Goal: Task Accomplishment & Management: Use online tool/utility

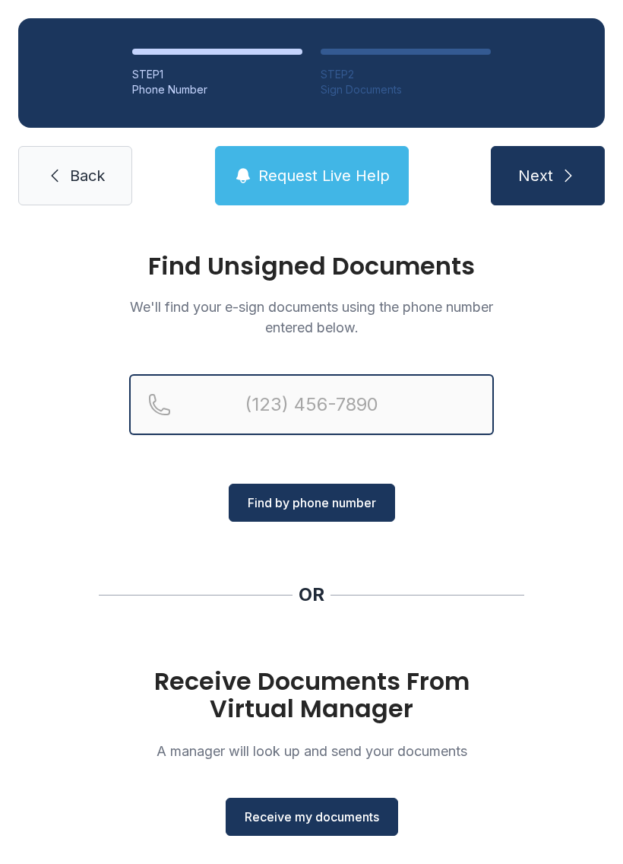
click at [339, 413] on input "Reservation phone number" at bounding box center [311, 404] width 365 height 61
type input "[PHONE_NUMBER]"
click at [547, 176] on button "Next" at bounding box center [548, 175] width 114 height 59
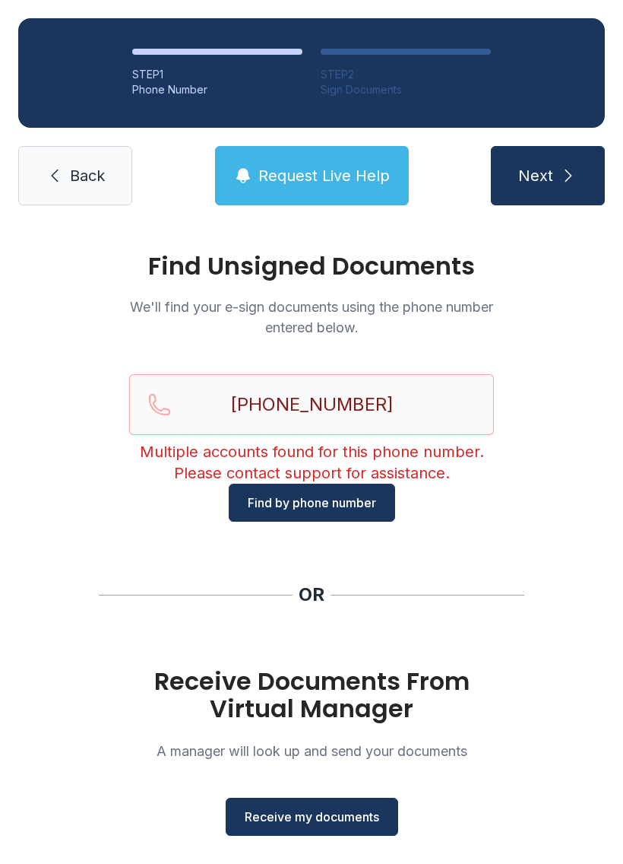
click at [83, 201] on link "Back" at bounding box center [75, 175] width 114 height 59
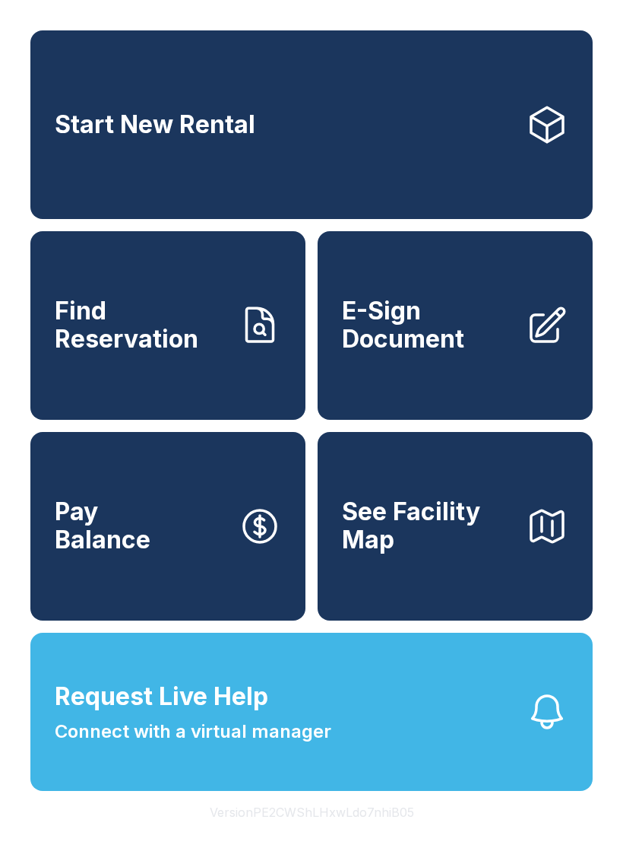
click at [486, 408] on link "E-Sign Document" at bounding box center [455, 325] width 275 height 189
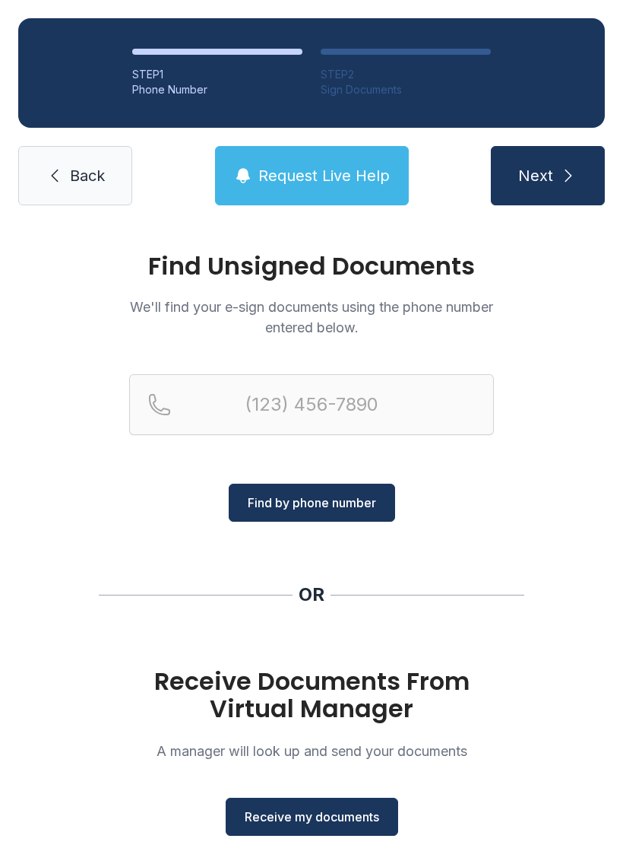
click at [325, 854] on div "Find Unsigned Documents We'll find your e-sign documents using the phone number…" at bounding box center [311, 560] width 623 height 673
click at [334, 817] on span "Receive my documents" at bounding box center [312, 816] width 135 height 18
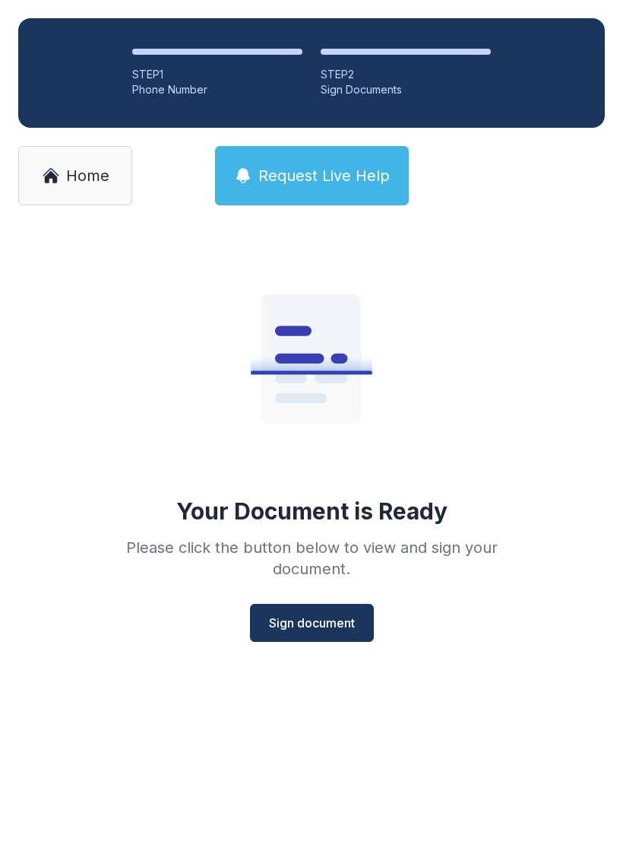
click at [318, 630] on span "Sign document" at bounding box center [312, 623] width 86 height 18
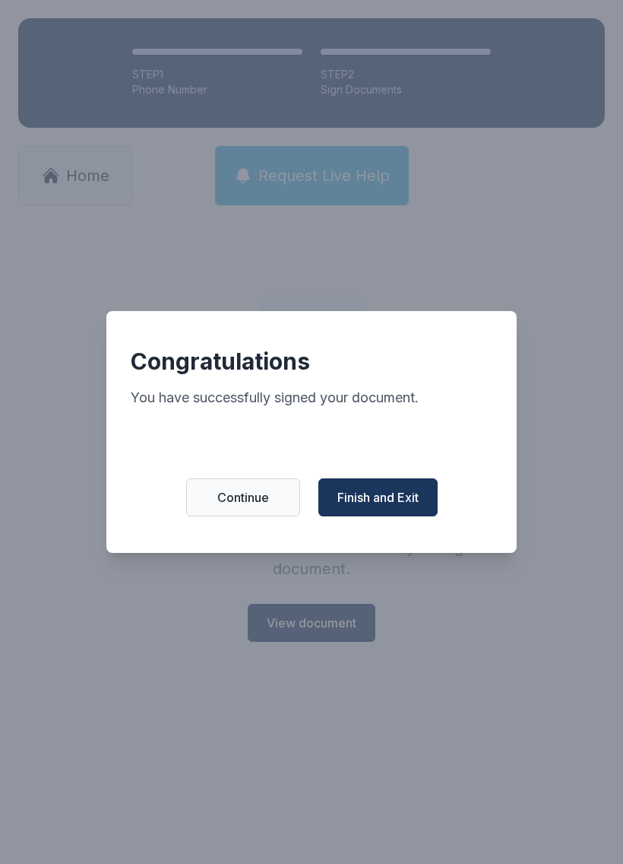
click at [396, 504] on span "Finish and Exit" at bounding box center [378, 497] width 81 height 18
